Goal: Task Accomplishment & Management: Manage account settings

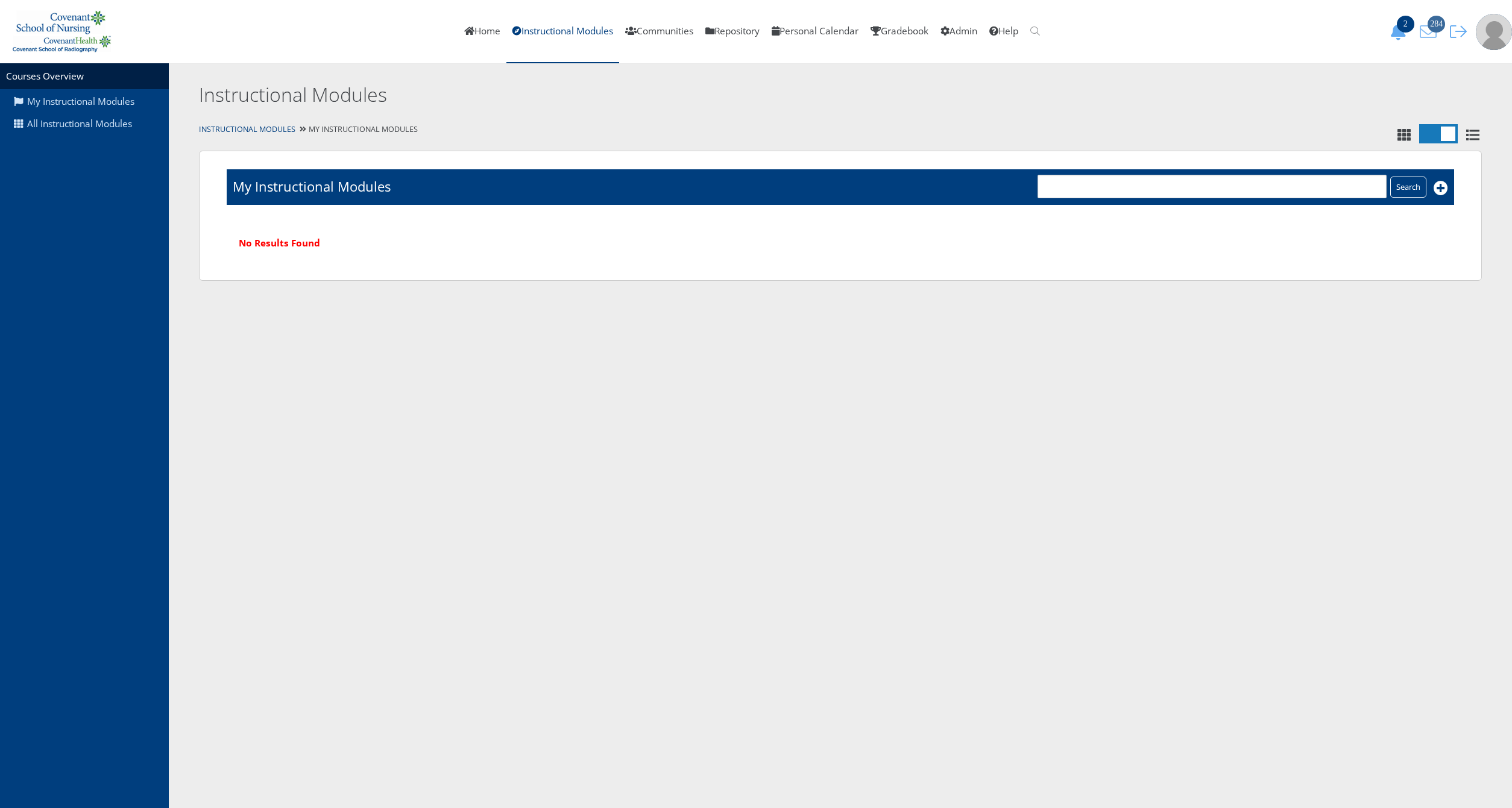
click at [1424, 31] on icon "284" at bounding box center [1429, 32] width 26 height 17
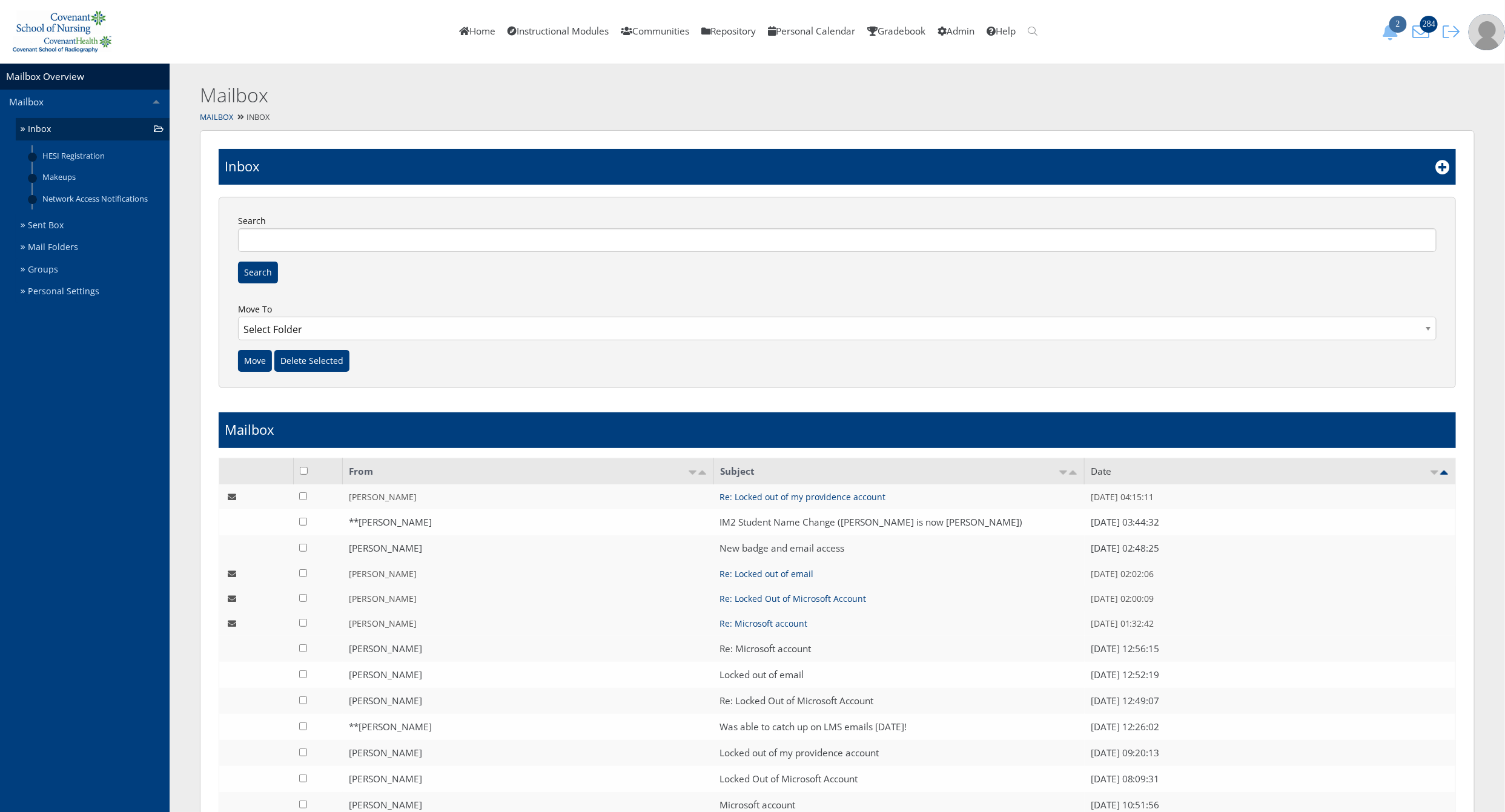
click at [1385, 30] on icon "2" at bounding box center [1391, 32] width 26 height 17
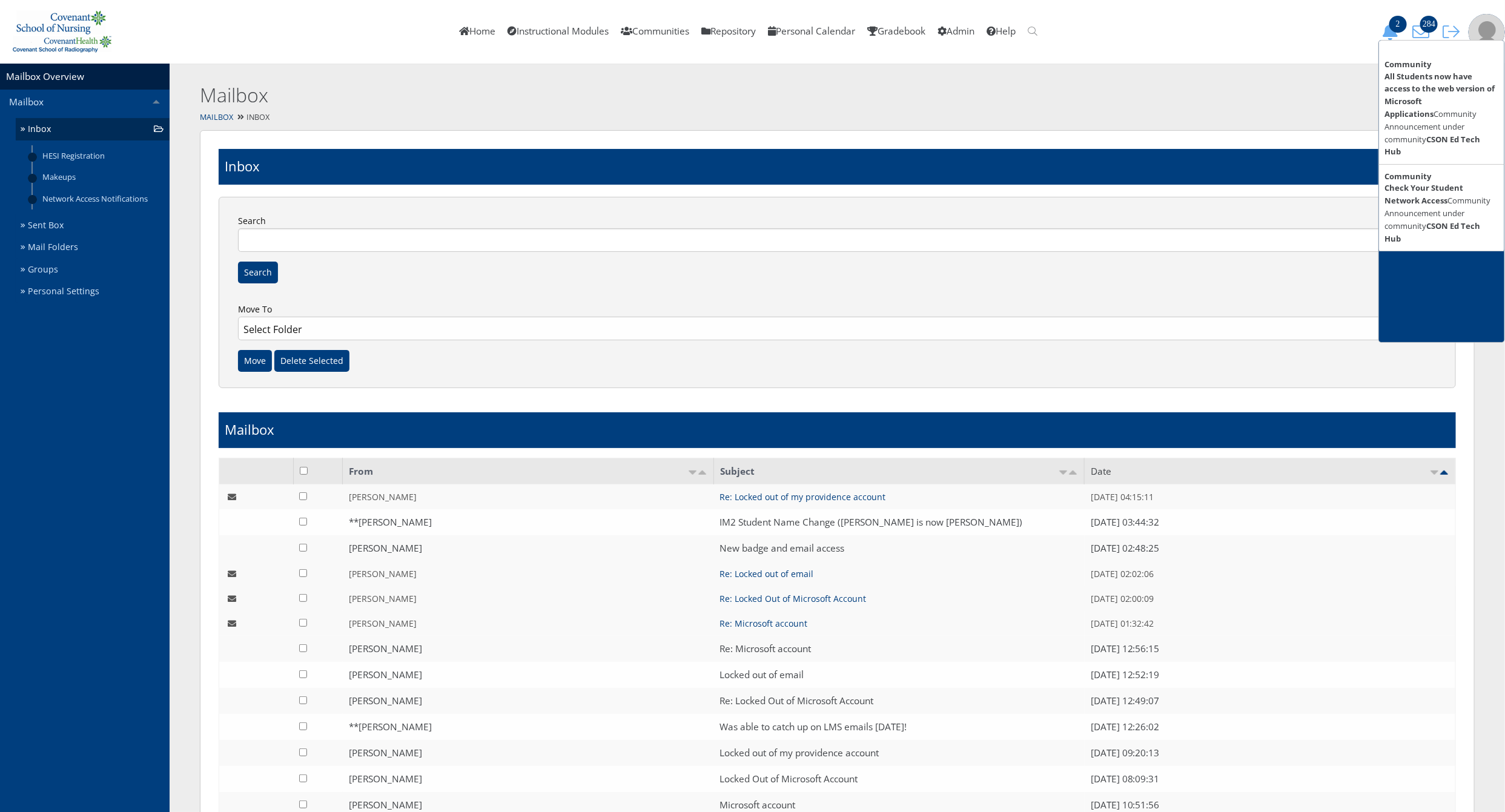
click at [1220, 29] on ul "Home Instructional Modules Communities Repository Personal Calendar Gradebook A…" at bounding box center [915, 32] width 925 height 64
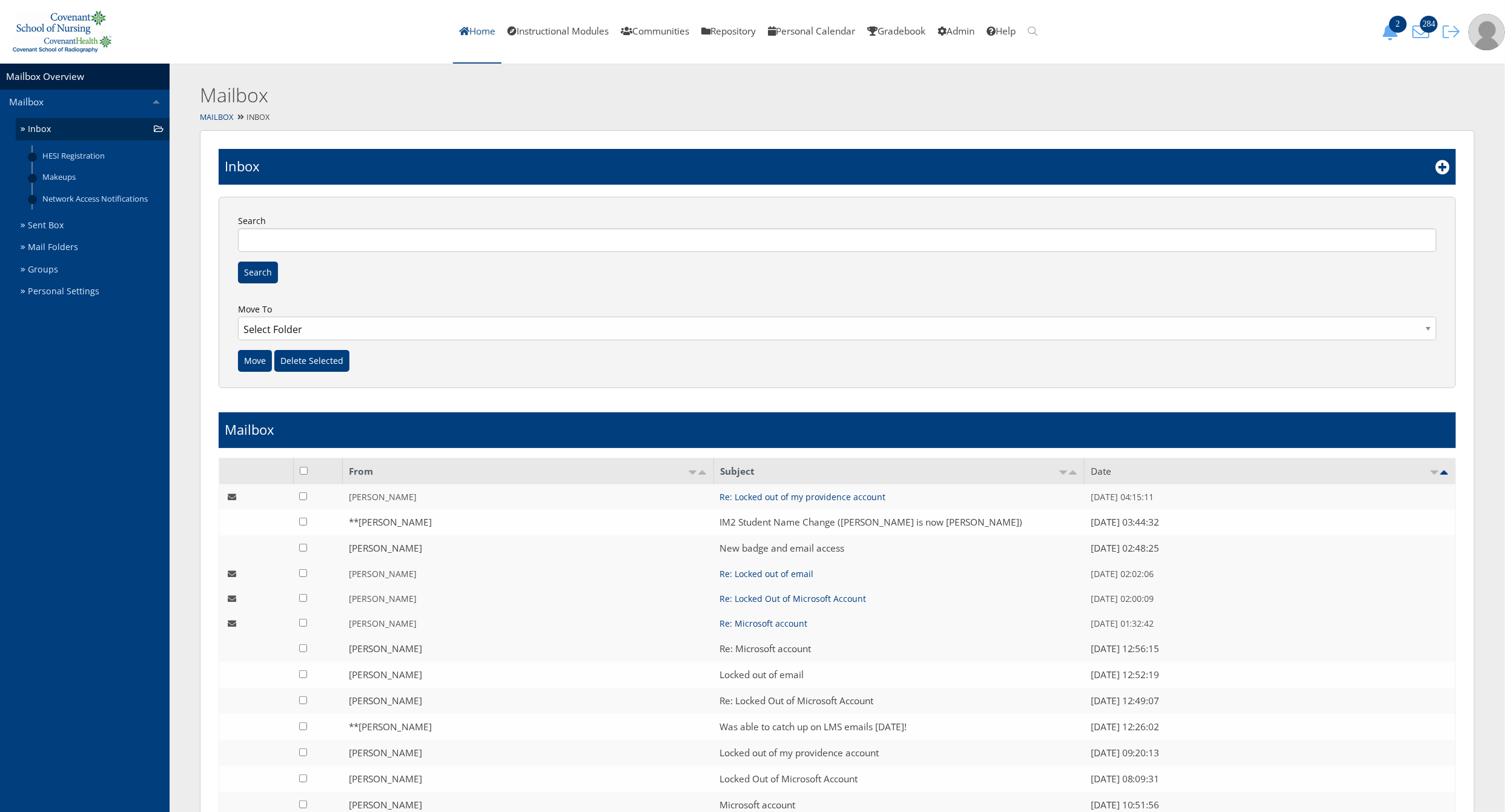
click at [460, 33] on link "Home" at bounding box center [477, 32] width 49 height 64
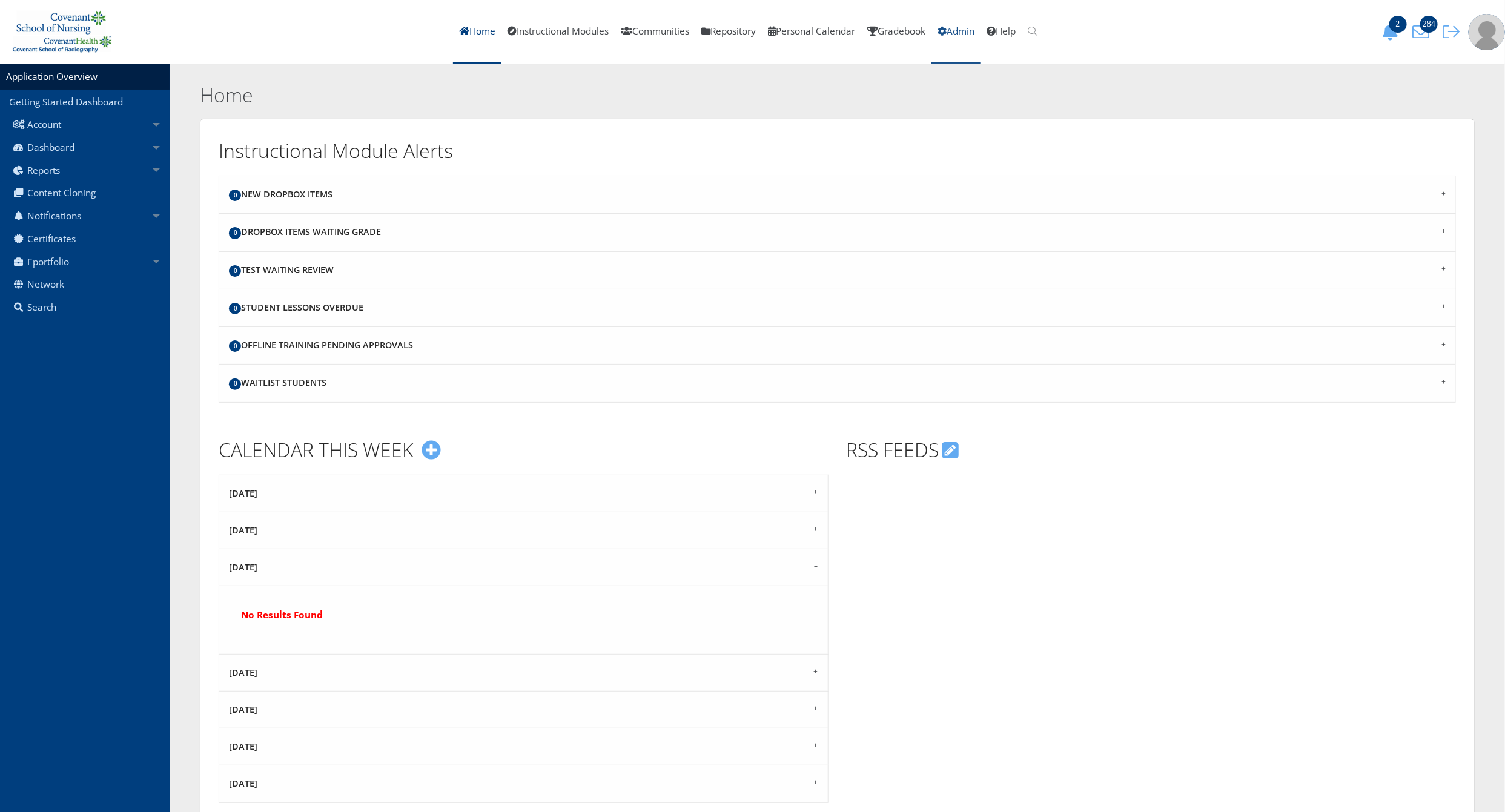
click at [970, 30] on link "Admin" at bounding box center [956, 32] width 49 height 64
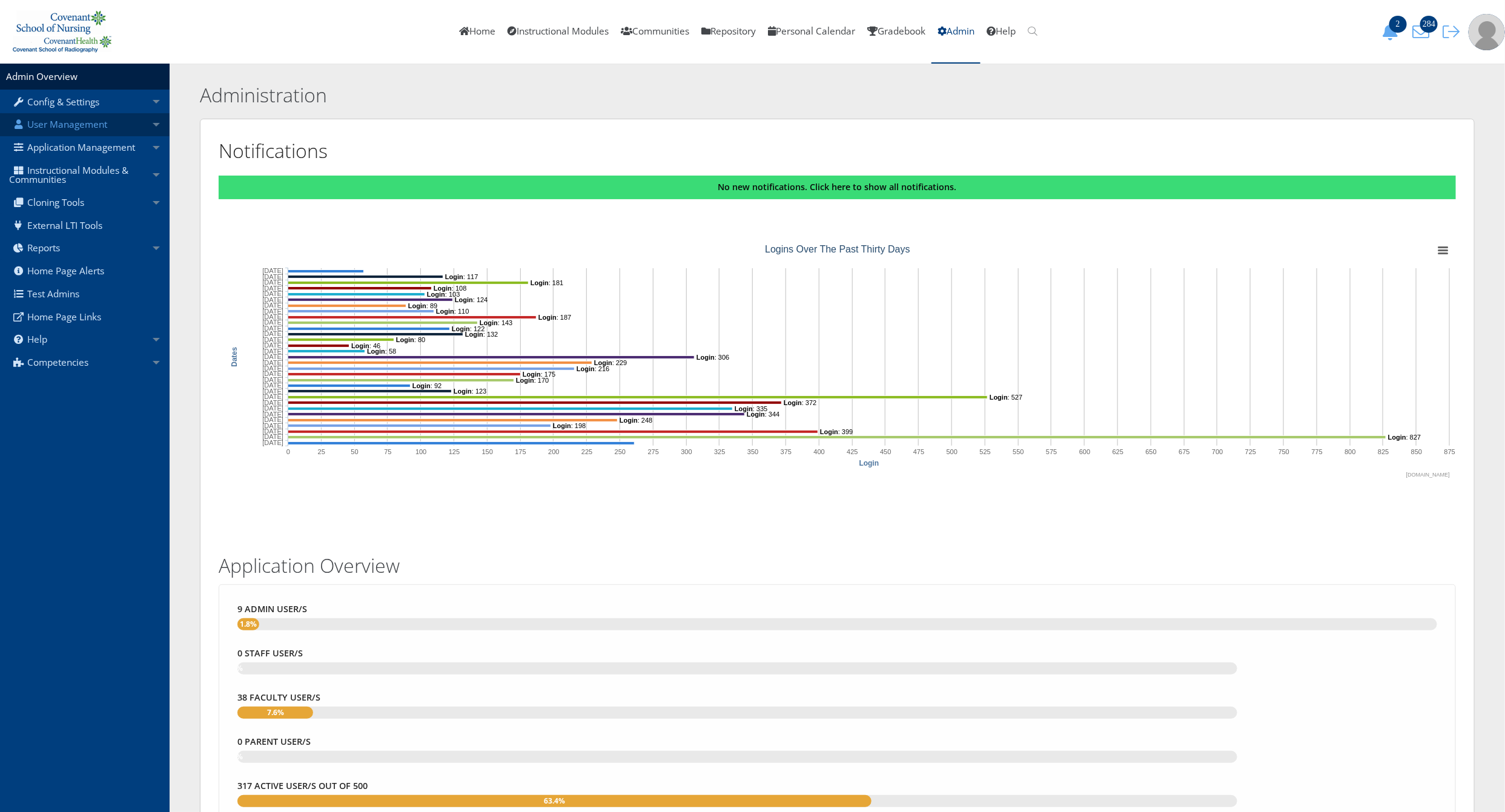
click at [96, 124] on link "User Management" at bounding box center [85, 125] width 170 height 23
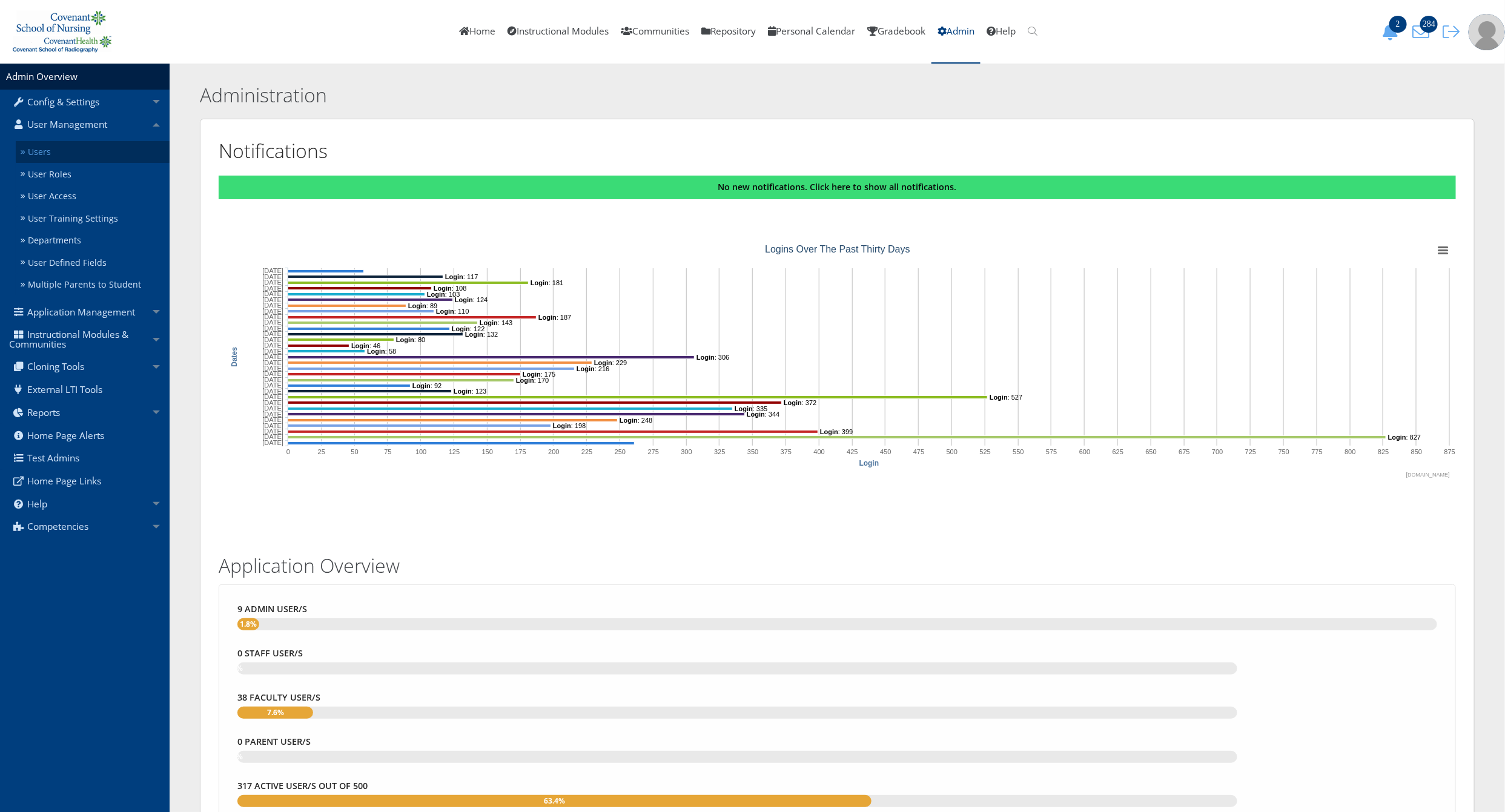
click at [91, 143] on link "Users" at bounding box center [93, 152] width 154 height 22
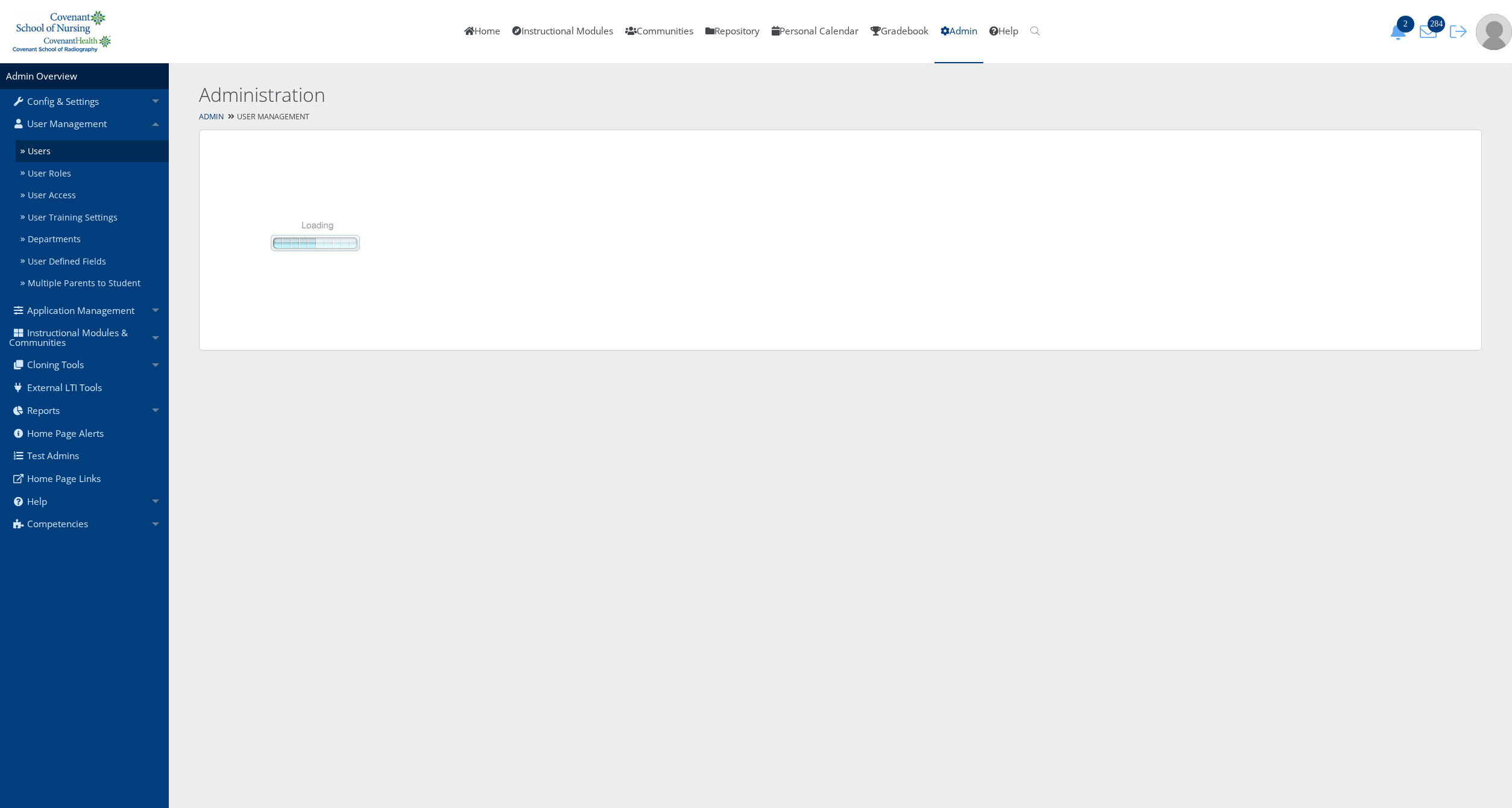
select select "50"
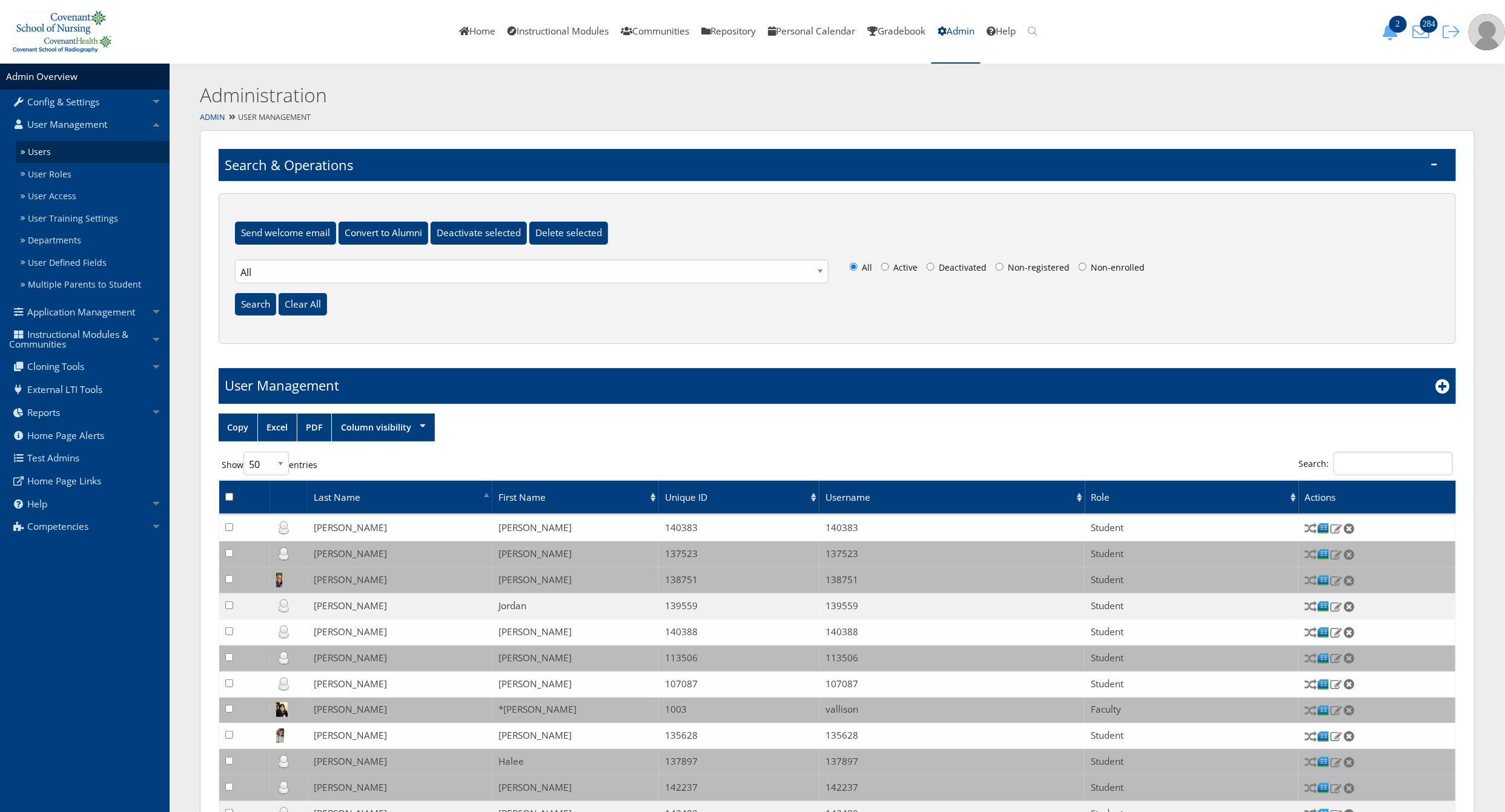
click at [1361, 476] on div "Last Name First Name Unique ID Username Role Actions" at bounding box center [837, 494] width 1237 height 39
click at [1358, 464] on input "Search:" at bounding box center [1393, 463] width 119 height 24
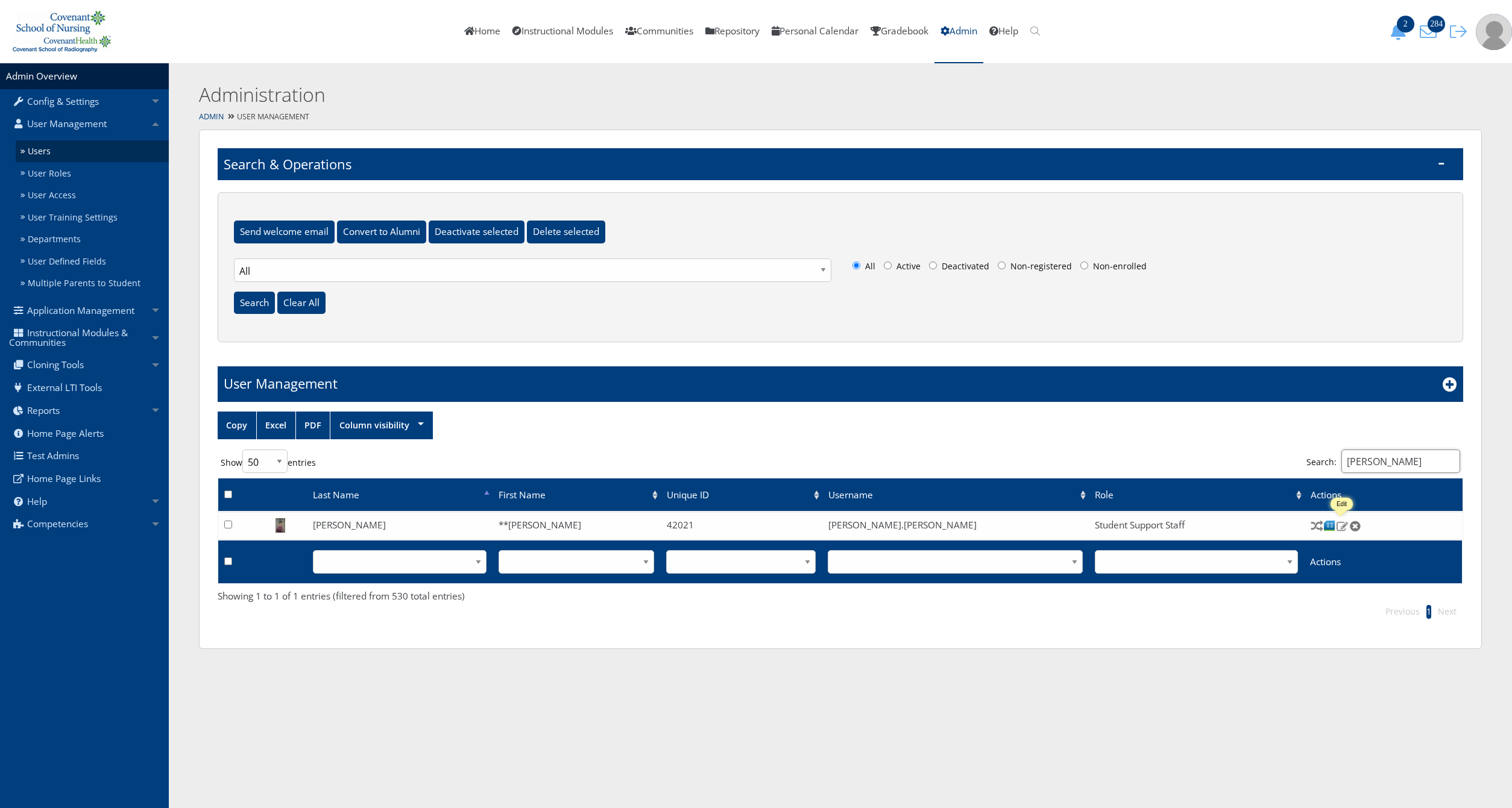
type input "kerri"
click at [1340, 531] on img at bounding box center [1342, 526] width 13 height 11
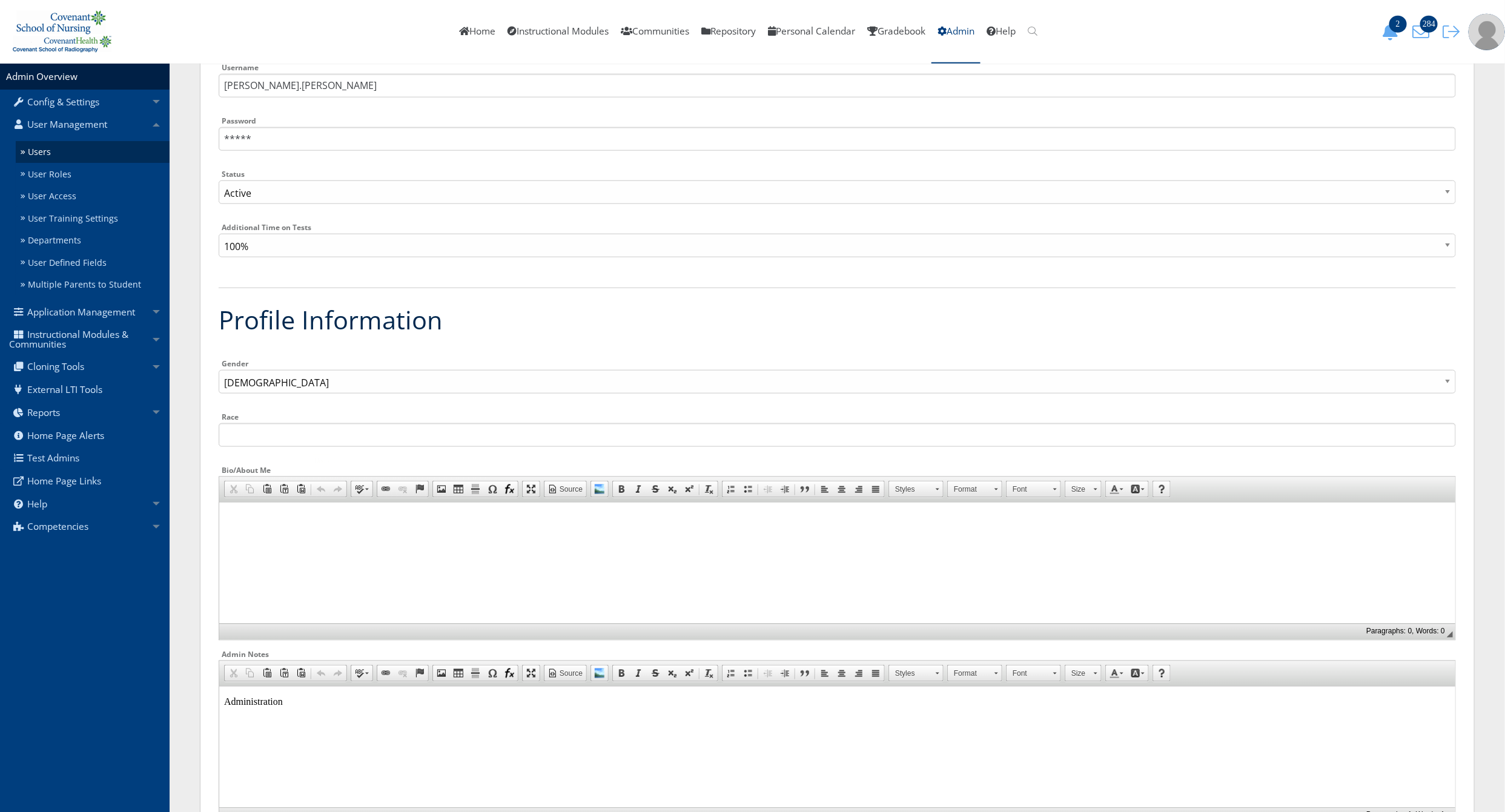
scroll to position [636, 0]
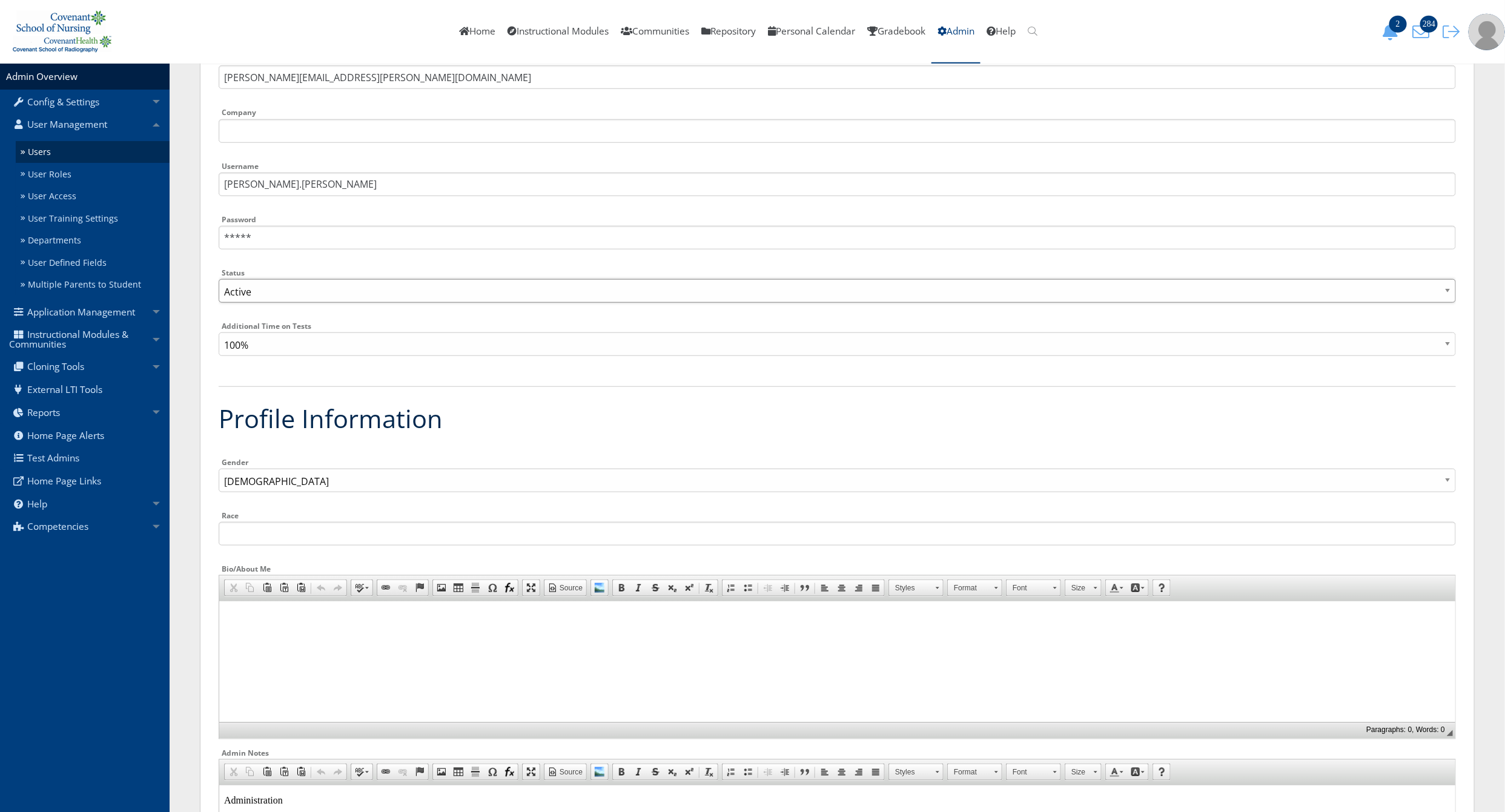
click at [279, 291] on select "Active Inactive" at bounding box center [837, 291] width 1237 height 24
select select "0"
click at [218, 279] on select "Active Inactive" at bounding box center [837, 291] width 1237 height 24
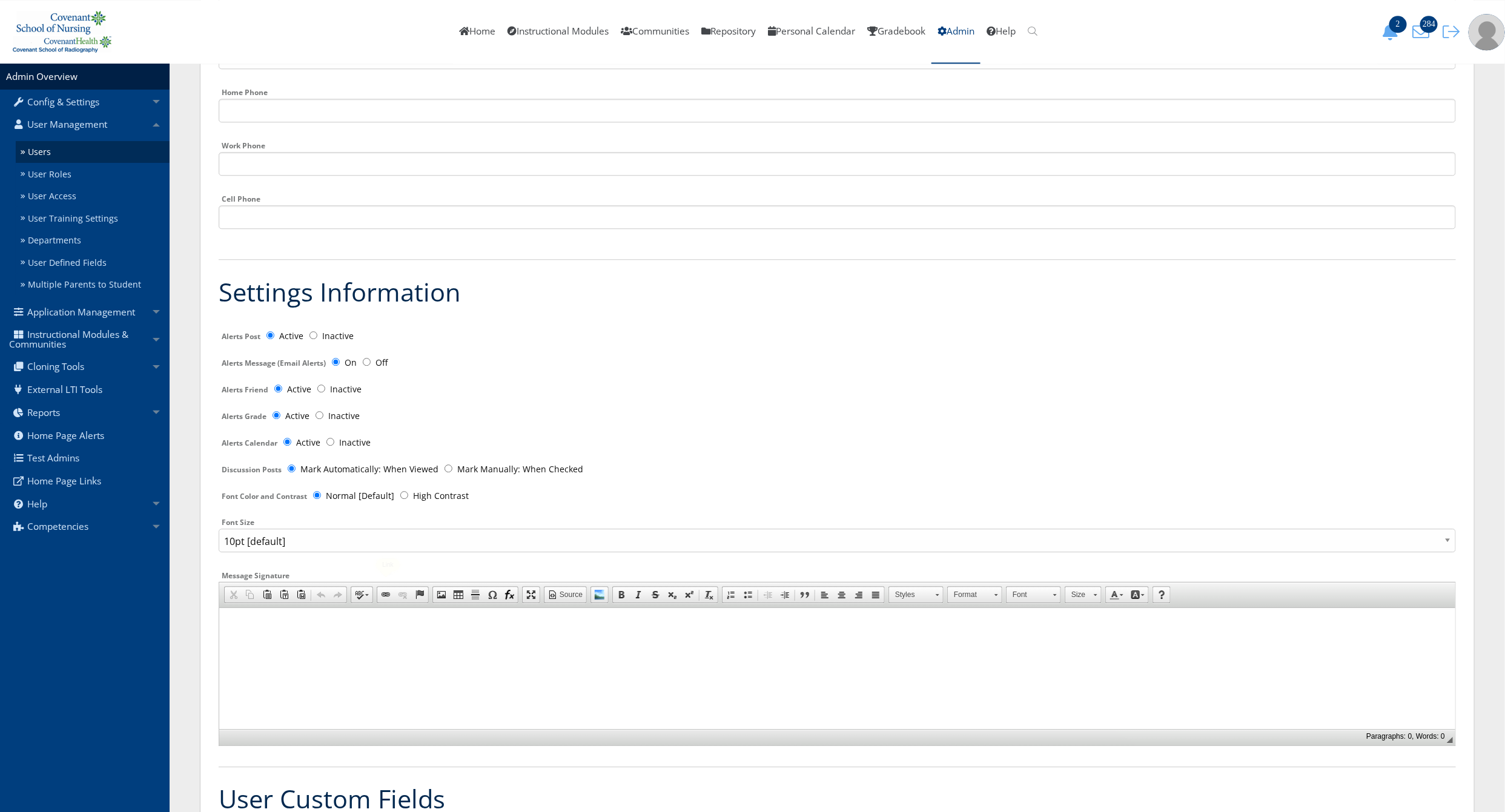
scroll to position [2063, 0]
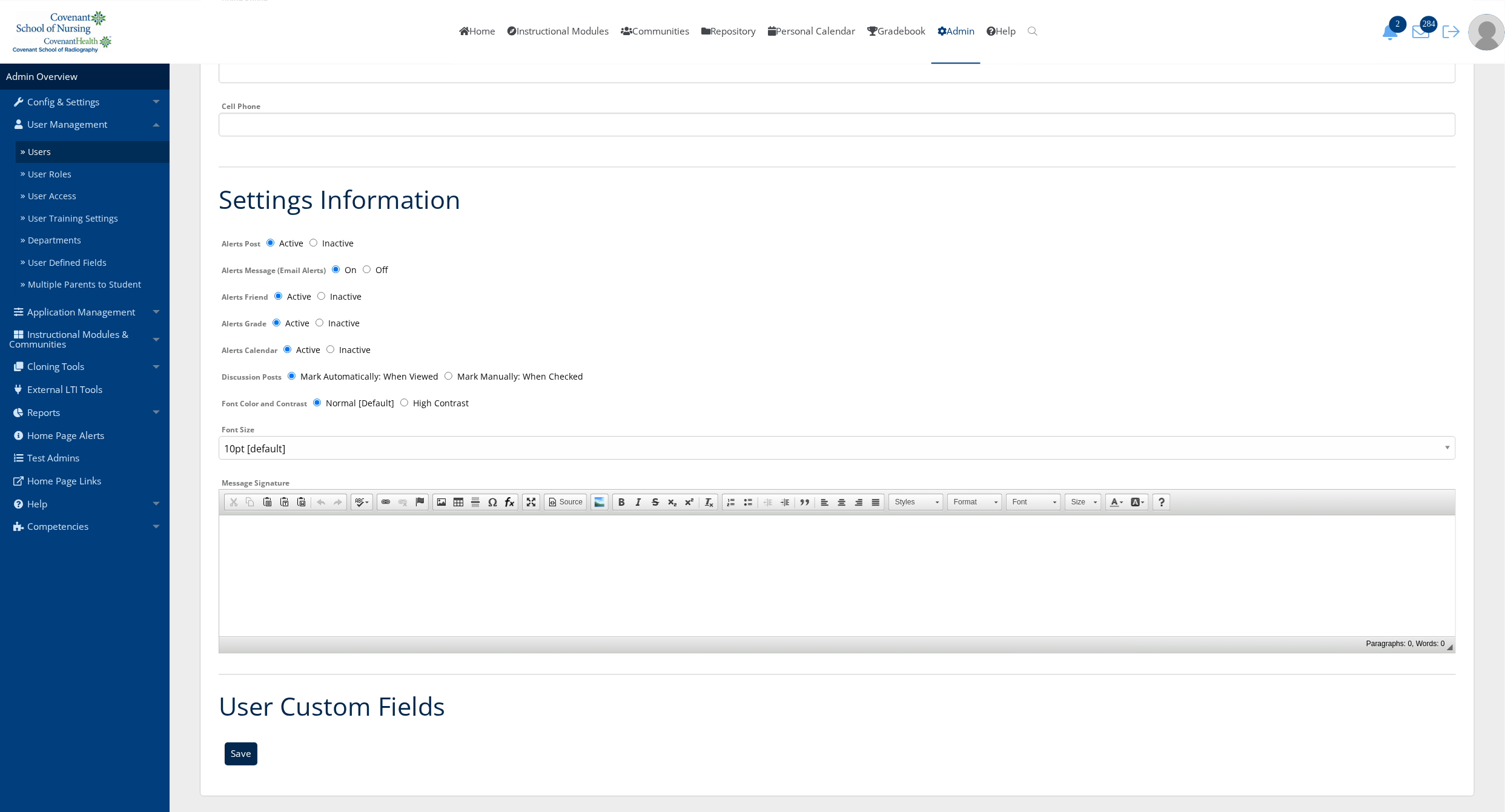
click at [233, 748] on input "Save" at bounding box center [241, 754] width 32 height 23
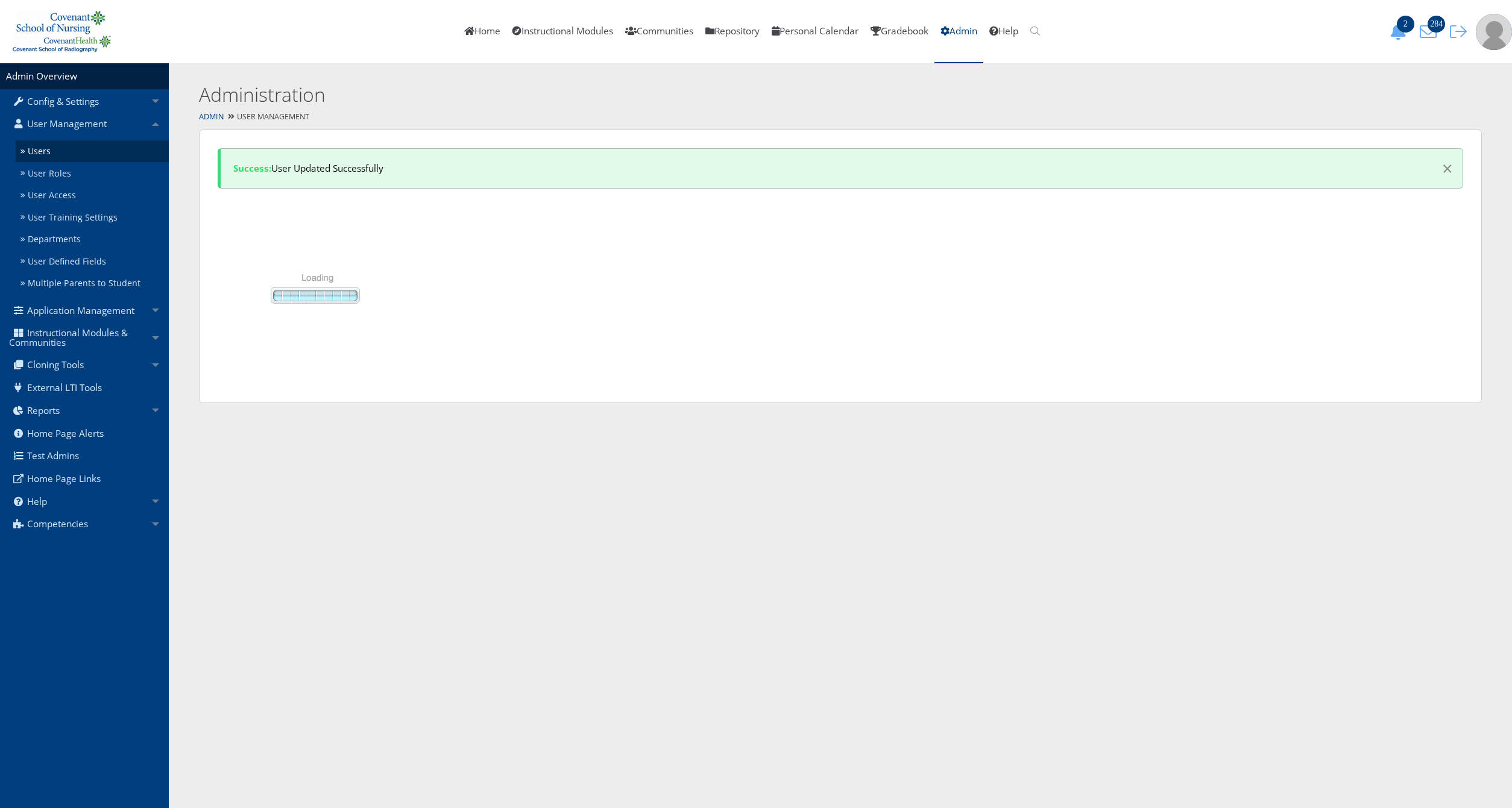
select select "50"
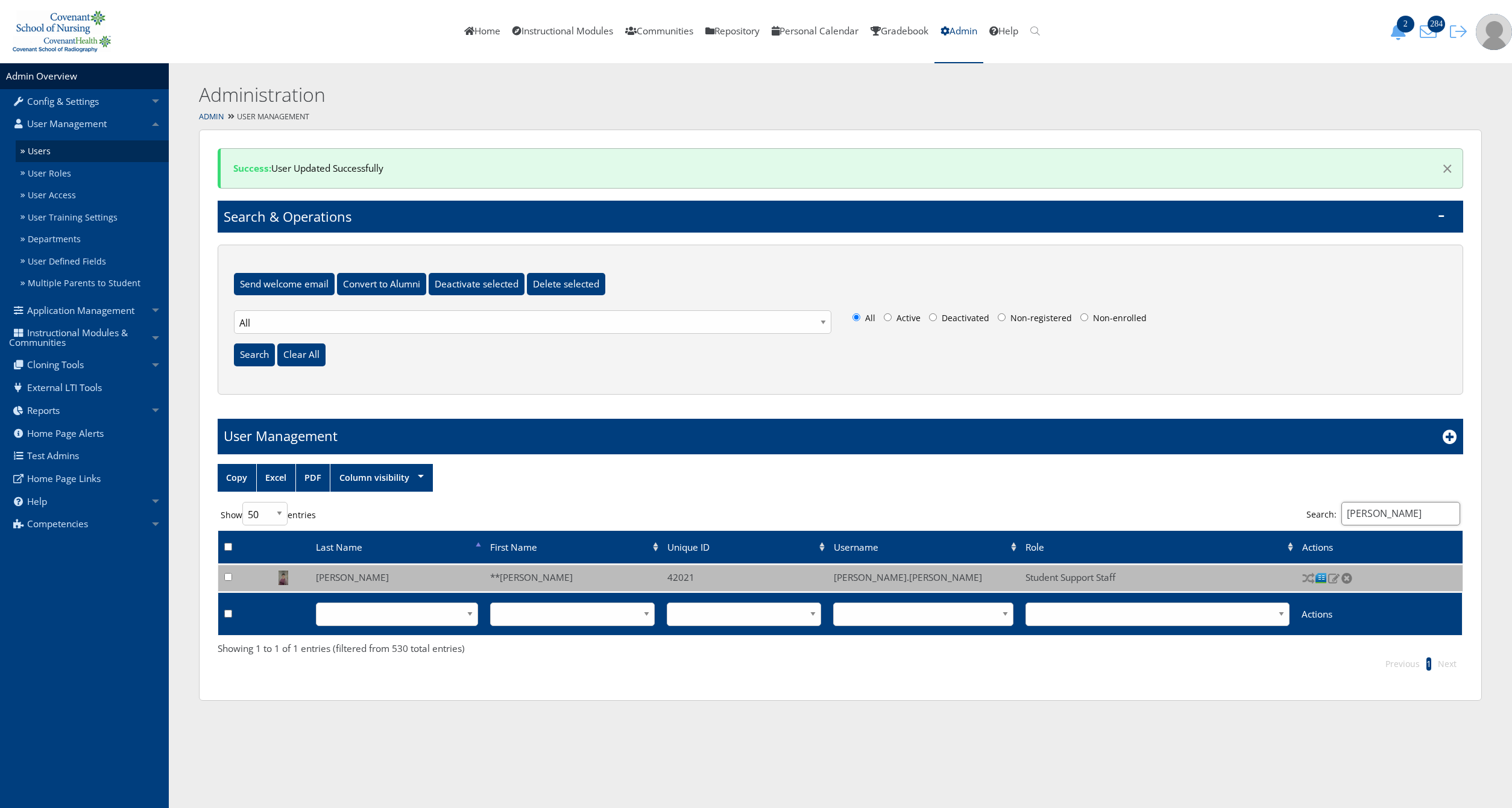
click at [1393, 511] on input "kerri" at bounding box center [1400, 513] width 118 height 24
click at [1376, 510] on input "hamil" at bounding box center [1400, 513] width 118 height 24
click at [1373, 507] on input "hamil" at bounding box center [1400, 513] width 118 height 24
click at [1371, 503] on input "hamil" at bounding box center [1400, 513] width 118 height 24
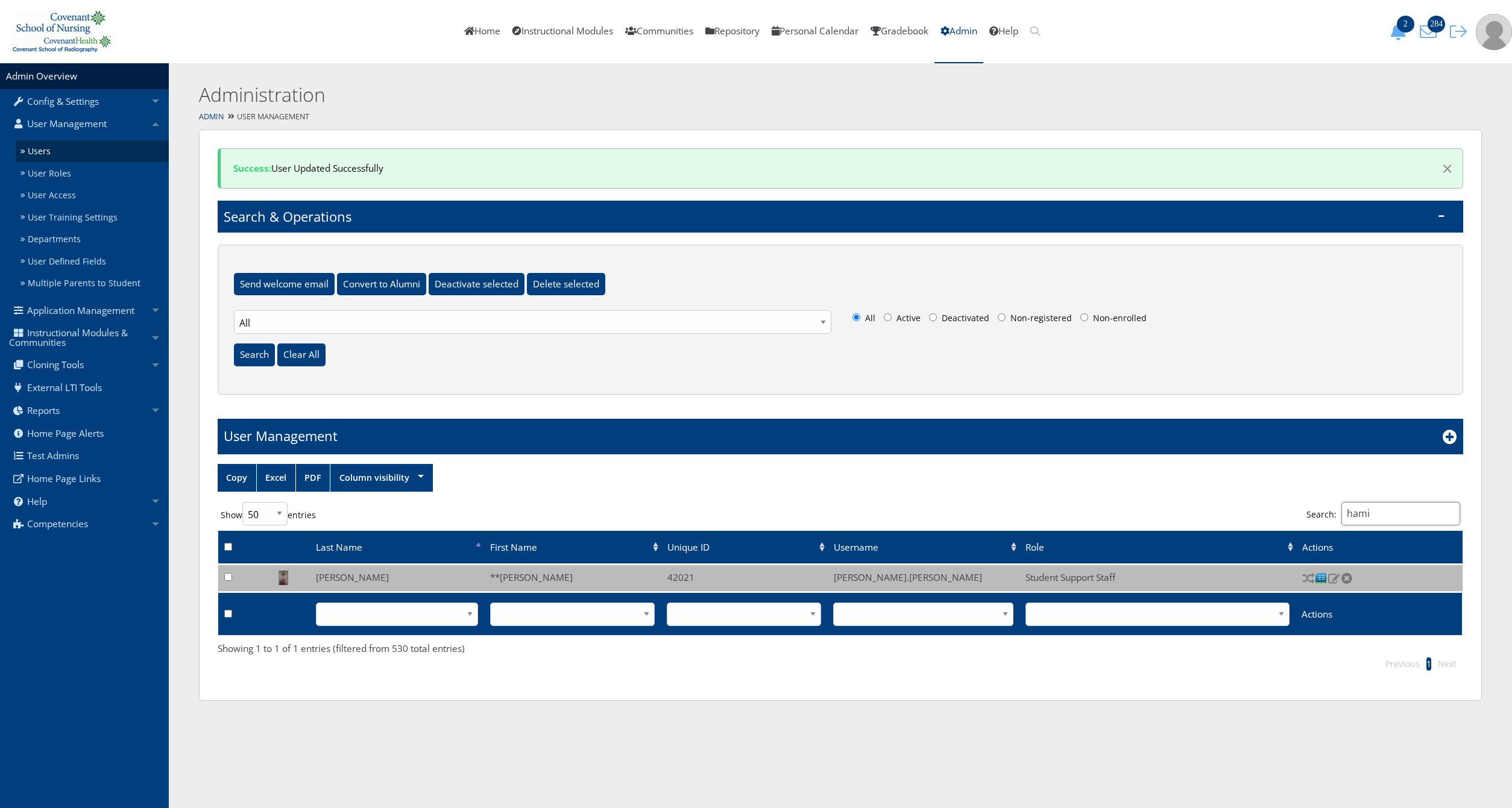
type input "hami"
click at [1065, 118] on div "Admin User Management" at bounding box center [840, 117] width 1343 height 17
click at [479, 36] on link "Home" at bounding box center [482, 32] width 48 height 63
